Goal: Task Accomplishment & Management: Use online tool/utility

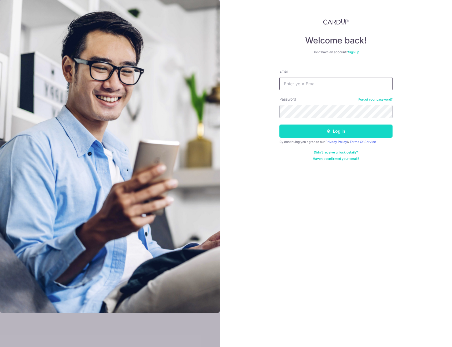
type input "[EMAIL_ADDRESS][DOMAIN_NAME]"
click at [331, 128] on button "Log in" at bounding box center [336, 131] width 113 height 13
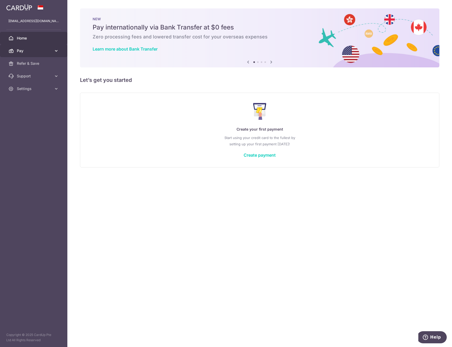
click at [33, 54] on link "Pay" at bounding box center [33, 50] width 67 height 13
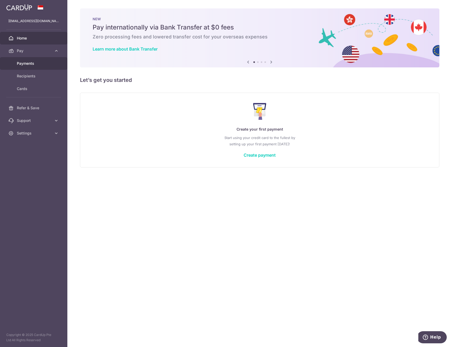
click at [37, 65] on span "Payments" at bounding box center [34, 63] width 35 height 5
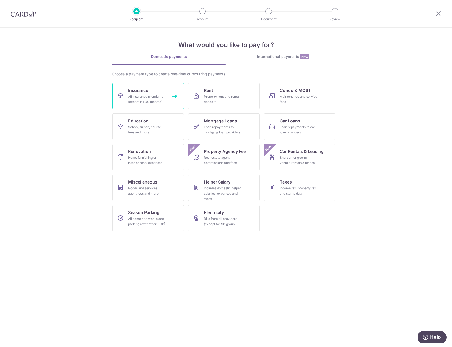
click at [152, 91] on link "Insurance All insurance premiums (except NTUC Income)" at bounding box center [148, 96] width 72 height 26
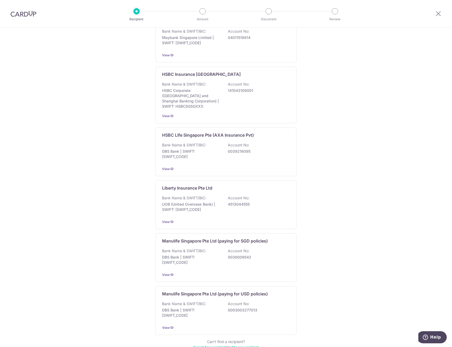
scroll to position [372, 0]
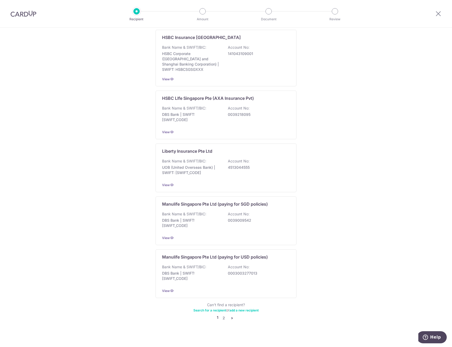
click at [232, 316] on icon "pager" at bounding box center [232, 318] width 4 height 4
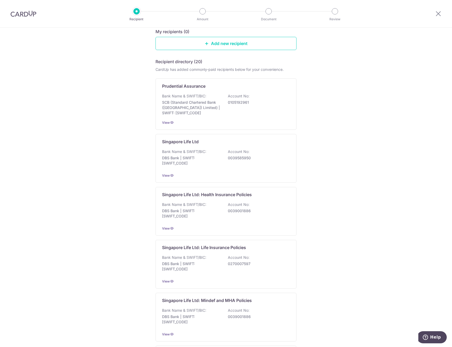
scroll to position [0, 0]
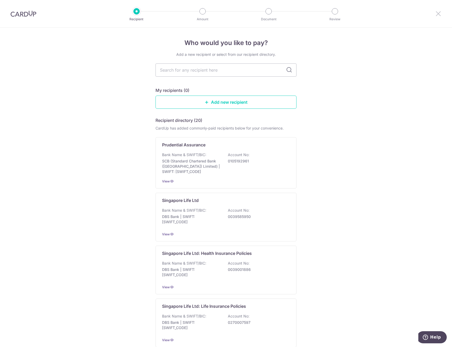
click at [441, 12] on icon at bounding box center [438, 13] width 6 height 7
